Goal: Book appointment/travel/reservation

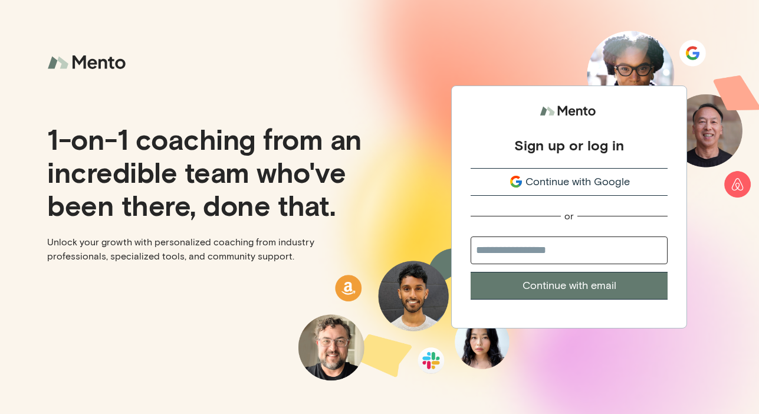
click at [565, 181] on span "Continue with Google" at bounding box center [578, 182] width 104 height 16
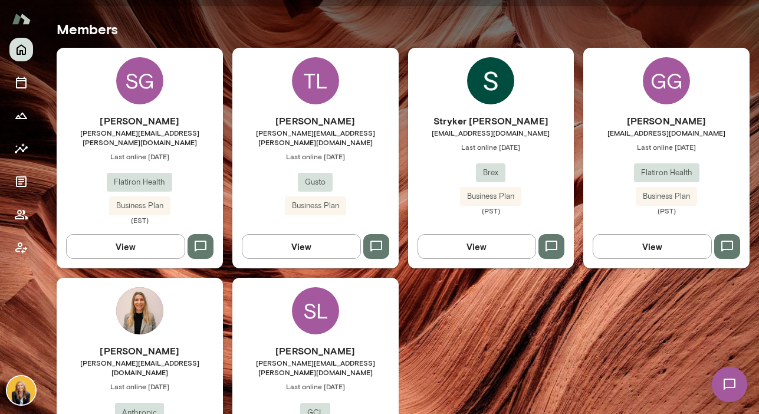
scroll to position [349, 0]
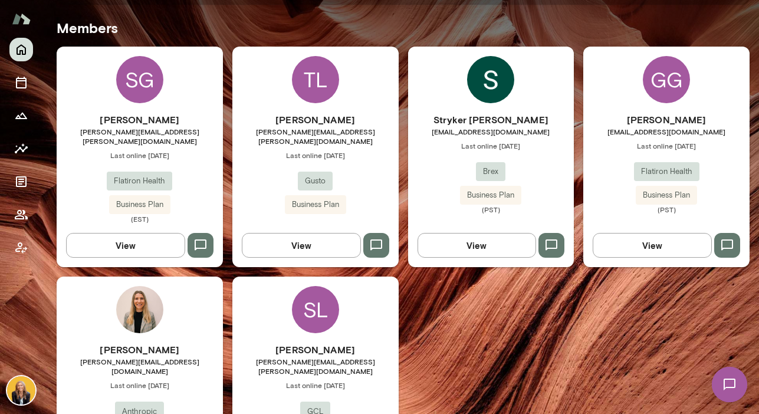
click at [615, 159] on div "Giselle Geno giselle.geno@flatiron.com Last online August 12 Flatiron Health Bu…" at bounding box center [666, 163] width 166 height 101
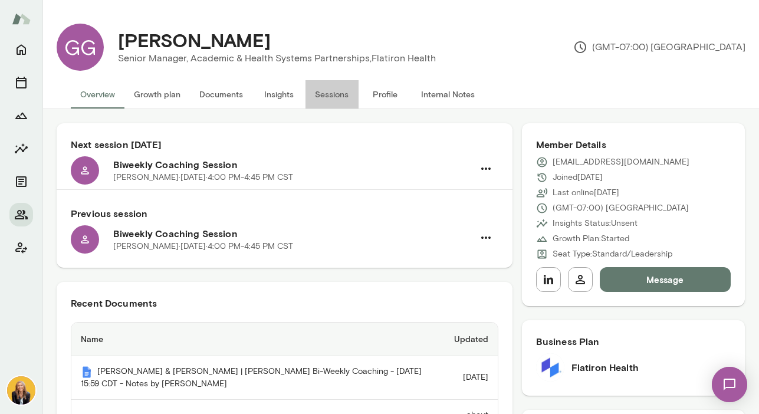
click at [324, 96] on button "Sessions" at bounding box center [332, 94] width 53 height 28
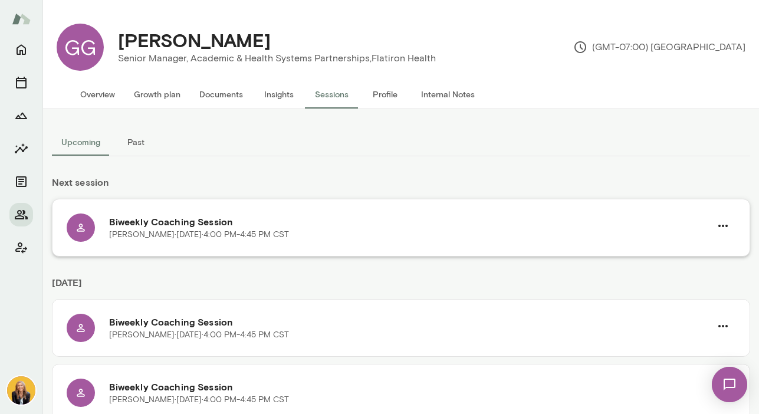
click at [343, 244] on div "Biweekly Coaching Session Giselle Geno · Tue, Sep 23 · 4:00 PM-4:45 PM CST" at bounding box center [401, 228] width 699 height 58
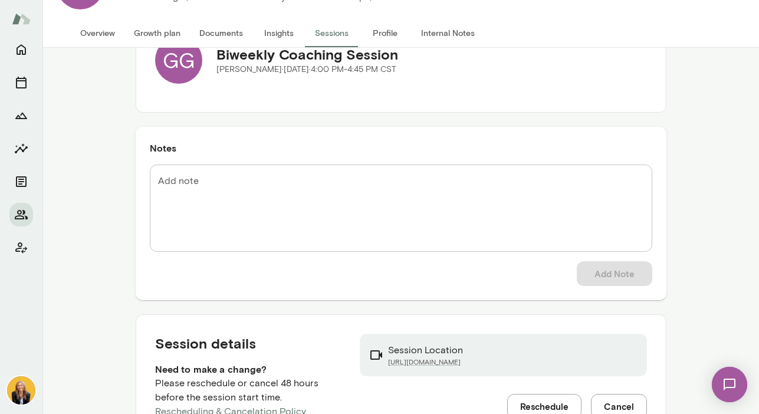
scroll to position [109, 0]
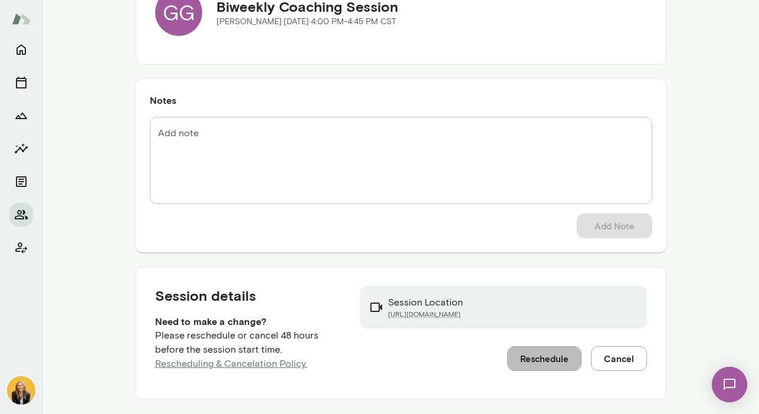
click at [526, 353] on button "Reschedule" at bounding box center [544, 358] width 74 height 25
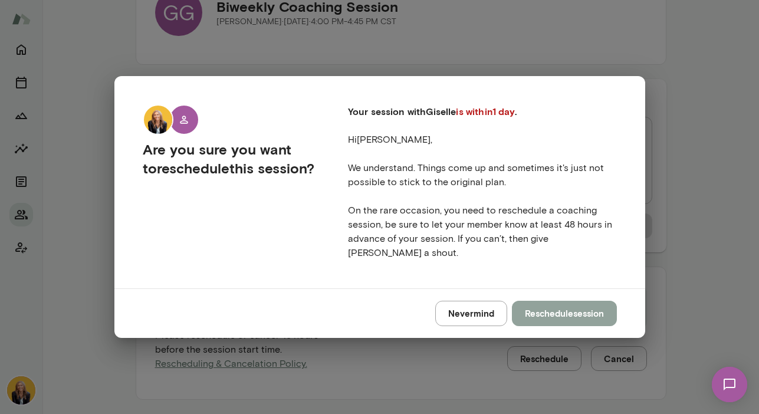
click at [571, 312] on button "Reschedule session" at bounding box center [564, 313] width 105 height 25
